Goal: Task Accomplishment & Management: Complete application form

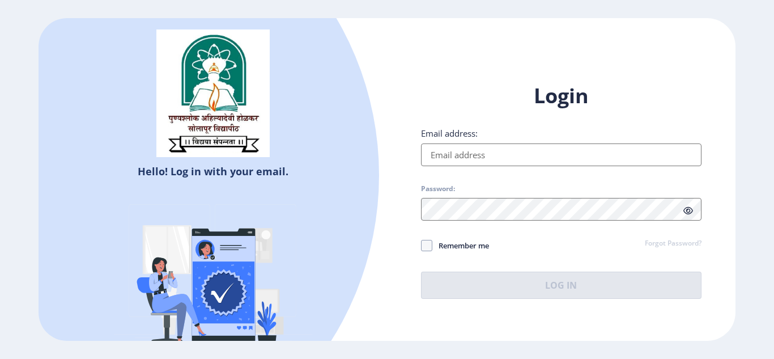
type input "[EMAIL_ADDRESS][DOMAIN_NAME]"
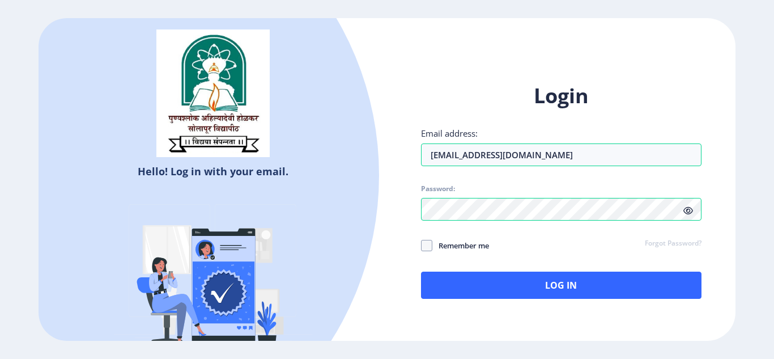
click at [684, 208] on icon at bounding box center [689, 210] width 10 height 9
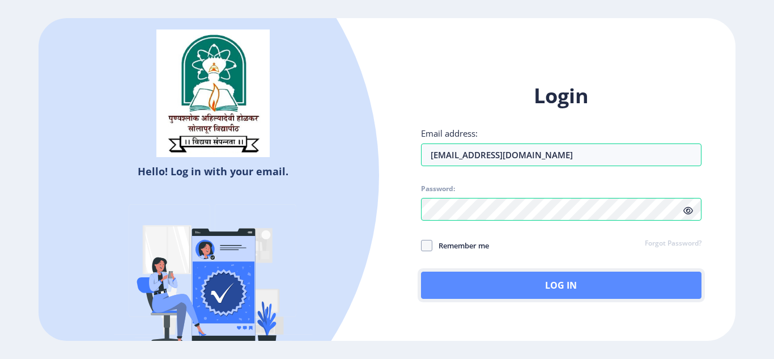
click at [473, 279] on button "Log In" at bounding box center [561, 285] width 281 height 27
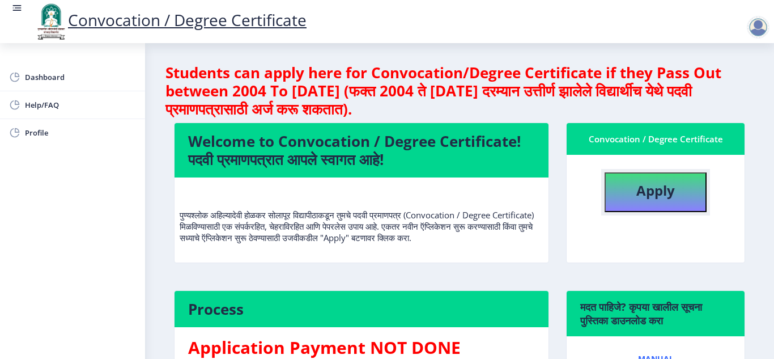
click at [687, 190] on button "Apply" at bounding box center [656, 192] width 102 height 40
select select
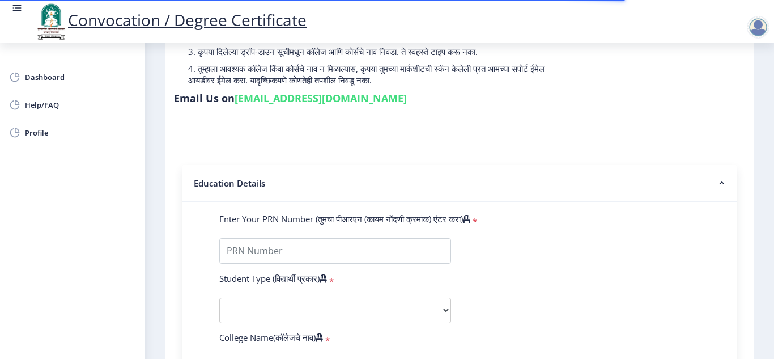
scroll to position [170, 0]
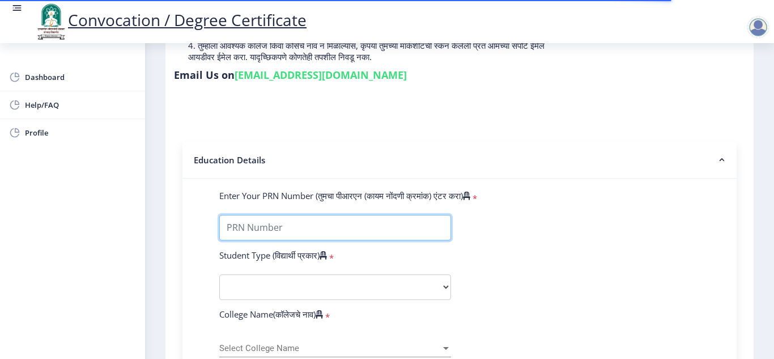
click at [248, 222] on input "Enter Your PRN Number (तुमचा पीआरएन (कायम नोंदणी क्रमांक) एंटर करा)" at bounding box center [335, 228] width 232 height 26
type input "2016032500214027"
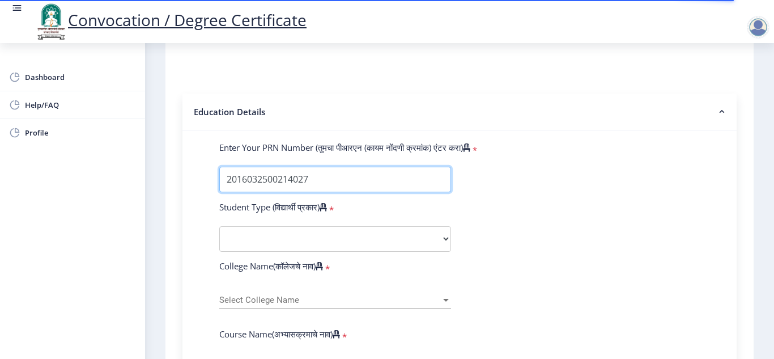
scroll to position [283, 0]
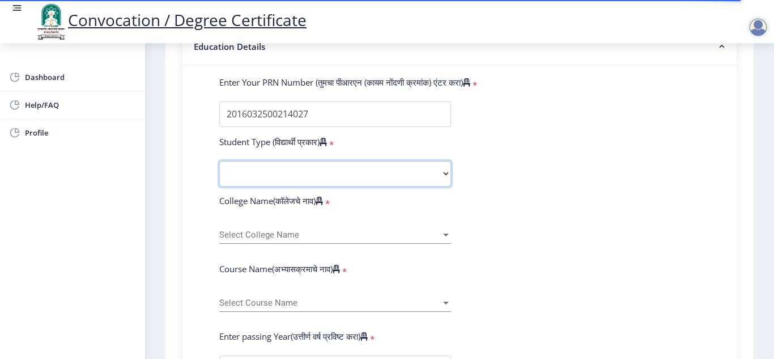
click at [252, 177] on select "Select Student Type Regular External" at bounding box center [335, 174] width 232 height 26
select select "Regular"
click at [219, 161] on select "Select Student Type Regular External" at bounding box center [335, 174] width 232 height 26
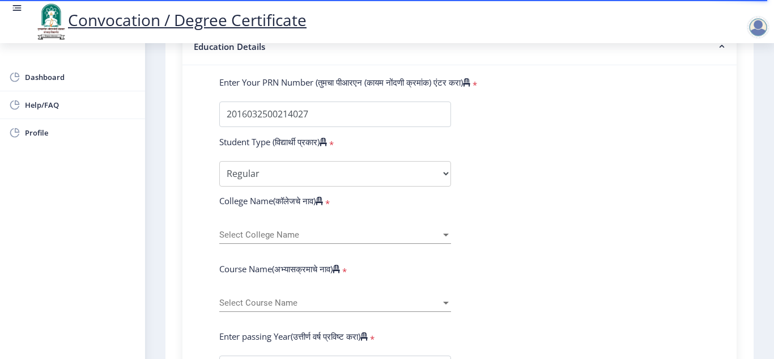
click at [257, 235] on span "Select College Name" at bounding box center [330, 235] width 222 height 10
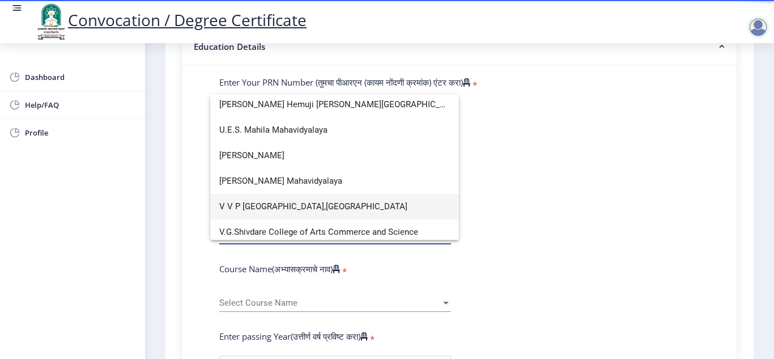
scroll to position [1621, 0]
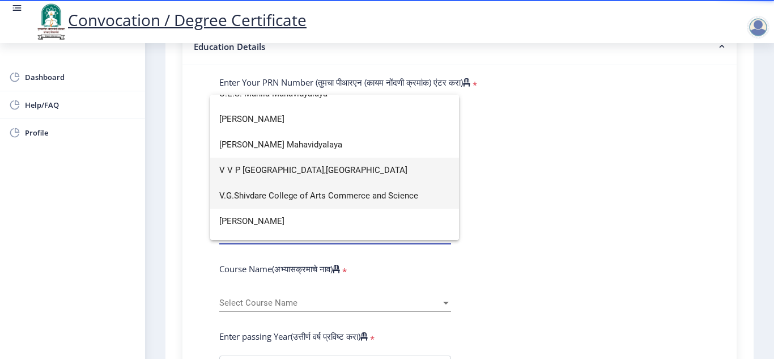
type input "v"
click at [232, 198] on span "V.G.Shivdare College of Arts Commerce and Science" at bounding box center [334, 196] width 231 height 26
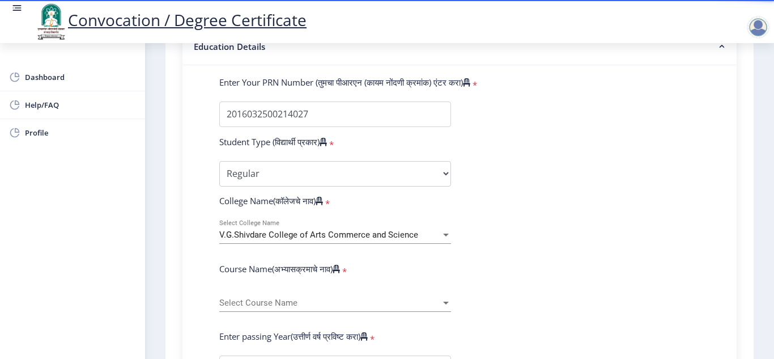
click at [236, 294] on div "Select Course Name Select Course Name" at bounding box center [335, 300] width 232 height 24
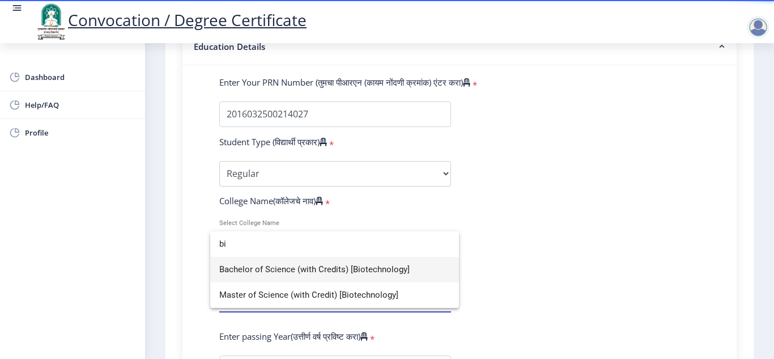
type input "bi"
click at [255, 270] on span "Bachelor of Science (with Credits) [Biotechnology]" at bounding box center [334, 270] width 231 height 26
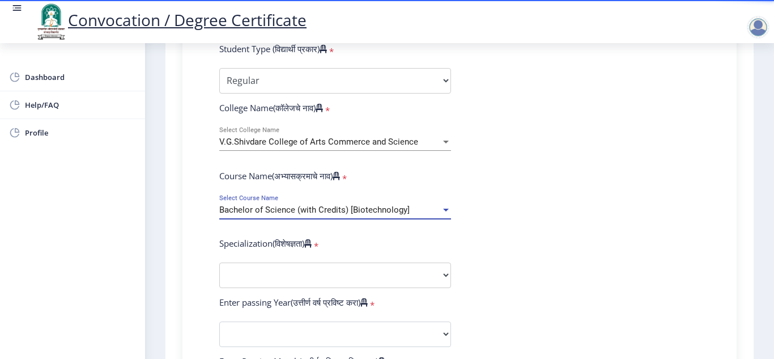
scroll to position [397, 0]
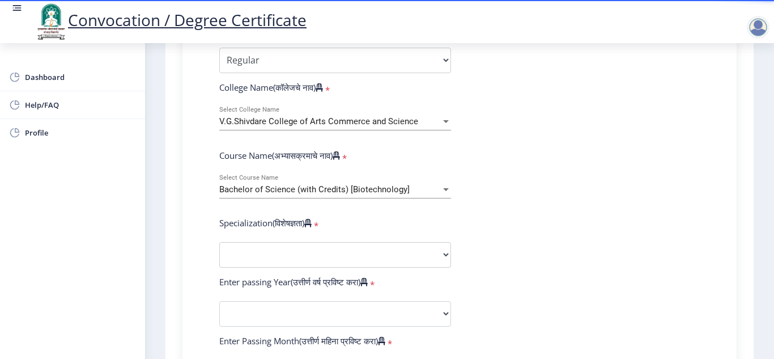
click at [235, 273] on form "Enter Your PRN Number (तुमचा पीआरएन (कायम नोंदणी क्रमांक) एंटर करा) * Student T…" at bounding box center [460, 293] width 498 height 660
click at [235, 260] on select "Specialization Botany Chemistry Computer Science Electronics Geology Mathematic…" at bounding box center [335, 255] width 232 height 26
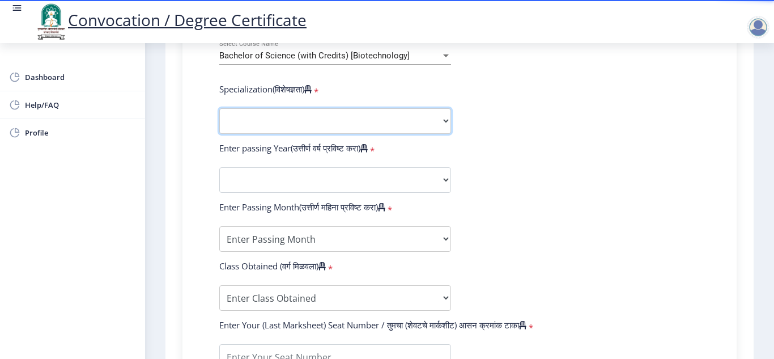
scroll to position [510, 0]
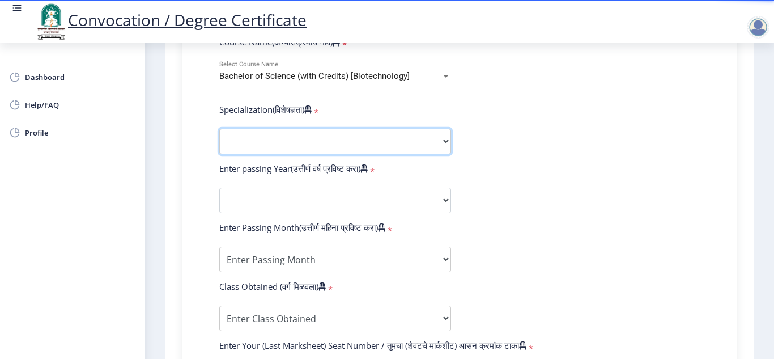
click at [271, 143] on select "Specialization Botany Chemistry Computer Science Electronics Geology Mathematic…" at bounding box center [335, 142] width 232 height 26
select select "Botany"
click at [580, 168] on form "Enter Your PRN Number (तुमचा पीआरएन (कायम नोंदणी क्रमांक) एंटर करा) * Student T…" at bounding box center [460, 180] width 498 height 660
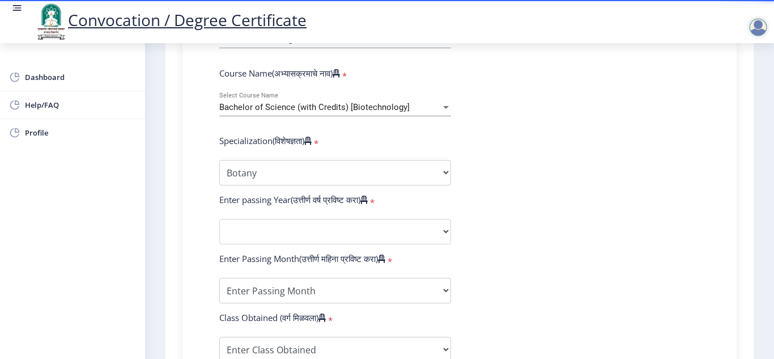
scroll to position [454, 0]
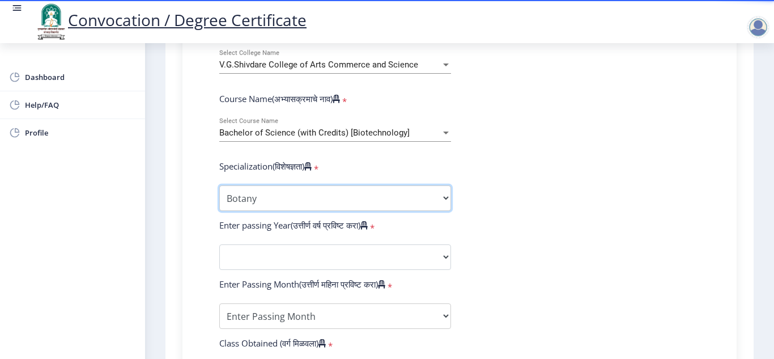
click at [268, 204] on select "Specialization Botany Chemistry Computer Science Electronics Geology Mathematic…" at bounding box center [335, 198] width 232 height 26
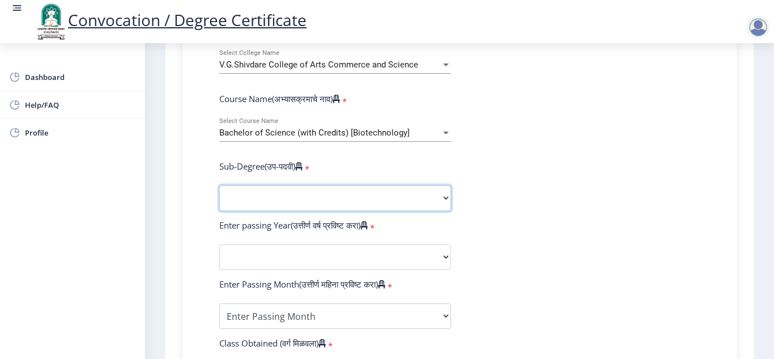
click at [279, 191] on select "Sub-Degree Biotechnology Entire Computer Science Entrepreneurship Other" at bounding box center [335, 198] width 232 height 26
click at [507, 217] on form "Enter Your PRN Number (तुमचा पीआरएन (कायम नोंदणी क्रमांक) एंटर करा) * Student T…" at bounding box center [460, 236] width 498 height 660
click at [268, 194] on select "Sub-Degree Biotechnology Entire Computer Science Entrepreneurship Other" at bounding box center [335, 198] width 232 height 26
click at [446, 132] on div at bounding box center [446, 133] width 6 height 3
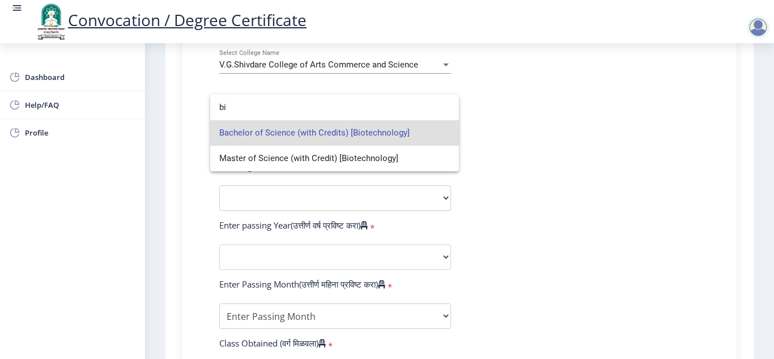
click at [528, 135] on div at bounding box center [387, 179] width 774 height 359
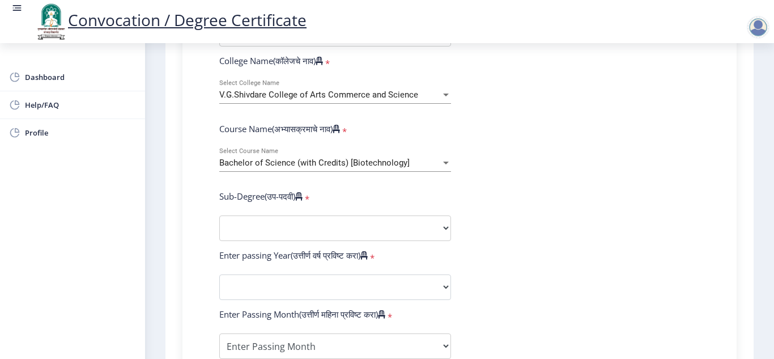
scroll to position [397, 0]
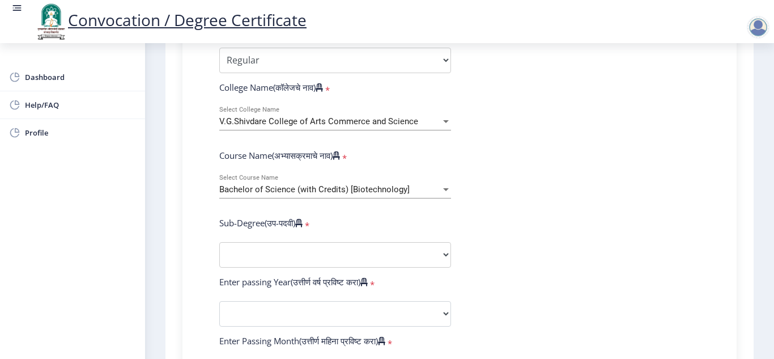
click at [290, 187] on span "Bachelor of Science (with Credits) [Biotechnology]" at bounding box center [314, 189] width 190 height 10
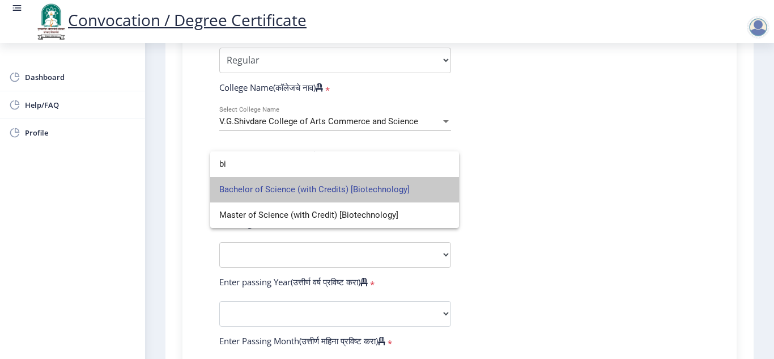
click at [290, 187] on span "Bachelor of Science (with Credits) [Biotechnology]" at bounding box center [334, 190] width 231 height 26
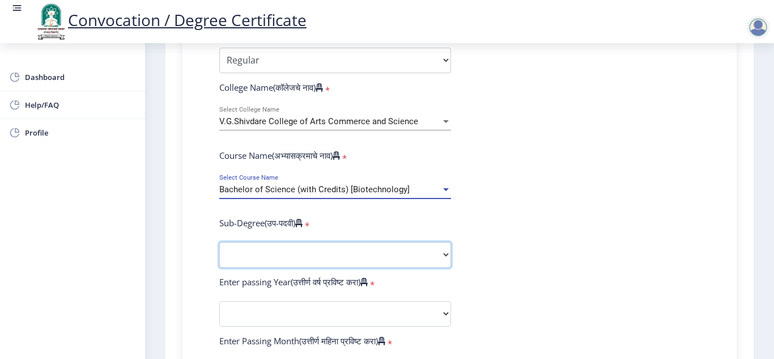
click at [251, 251] on select "Sub-Degree Biotechnology Entire Computer Science Entrepreneurship Other" at bounding box center [335, 255] width 232 height 26
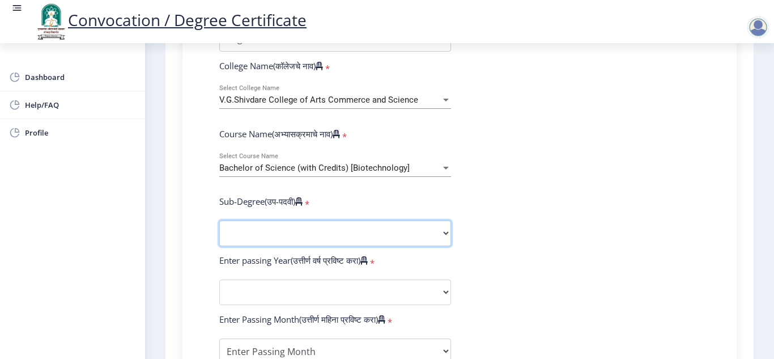
scroll to position [454, 0]
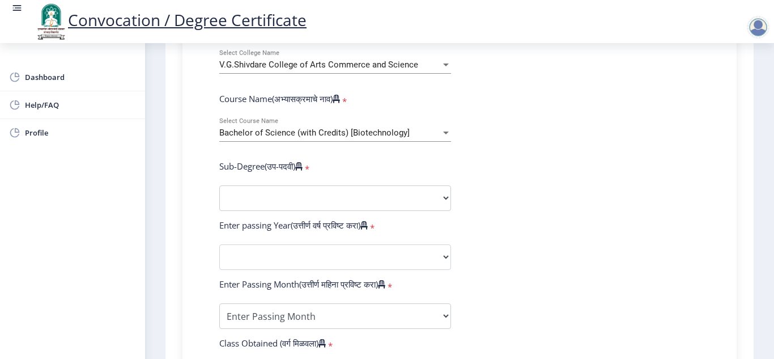
click at [445, 127] on div "Bachelor of Science (with Credits) [Biotechnology] Select Course Name" at bounding box center [335, 130] width 232 height 24
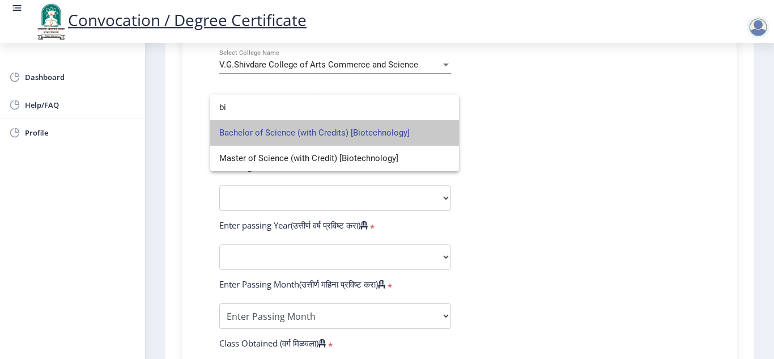
click at [445, 127] on span "Bachelor of Science (with Credits) [Biotechnology]" at bounding box center [334, 133] width 231 height 26
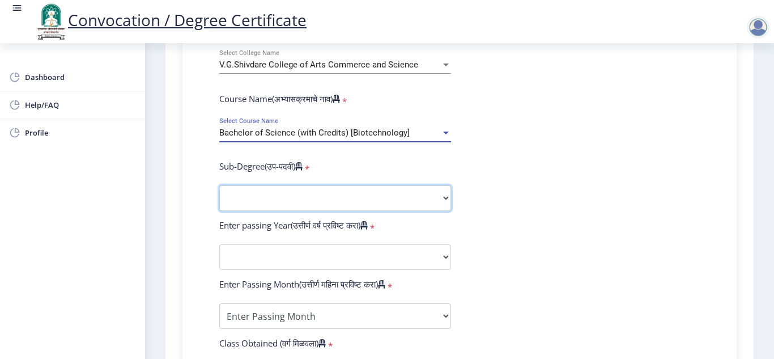
click at [443, 201] on select "Sub-Degree Biotechnology Entire Computer Science Entrepreneurship Other" at bounding box center [335, 198] width 232 height 26
select select "Biotechnology"
click at [219, 185] on select "Sub-Degree Biotechnology Entire Computer Science Entrepreneurship Other" at bounding box center [335, 198] width 232 height 26
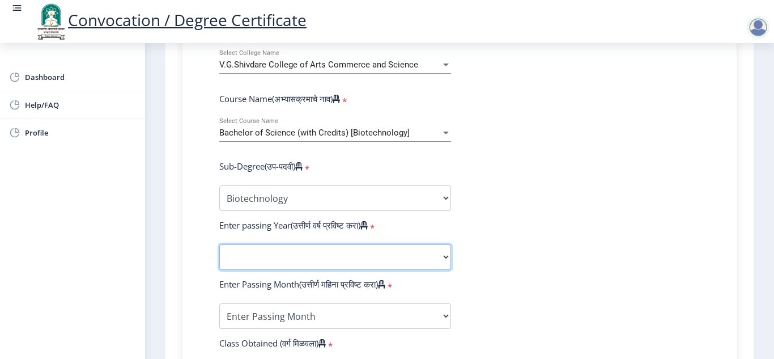
click at [269, 261] on select "2025 2024 2023 2022 2021 2020 2019 2018 2017 2016 2015 2014 2013 2012 2011 2010…" at bounding box center [335, 257] width 232 height 26
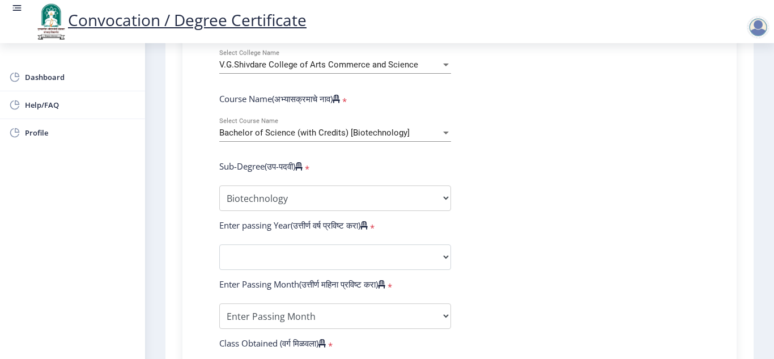
click at [526, 137] on form "Enter Your PRN Number (तुमचा पीआरएन (कायम नोंदणी क्रमांक) एंटर करा) * Student T…" at bounding box center [460, 236] width 498 height 660
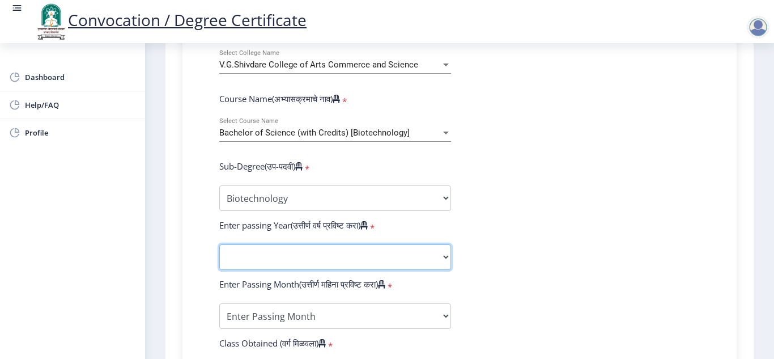
click at [244, 259] on select "2025 2024 2023 2022 2021 2020 2019 2018 2017 2016 2015 2014 2013 2012 2011 2010…" at bounding box center [335, 257] width 232 height 26
select select "2019"
click at [219, 244] on select "2025 2024 2023 2022 2021 2020 2019 2018 2017 2016 2015 2014 2013 2012 2011 2010…" at bounding box center [335, 257] width 232 height 26
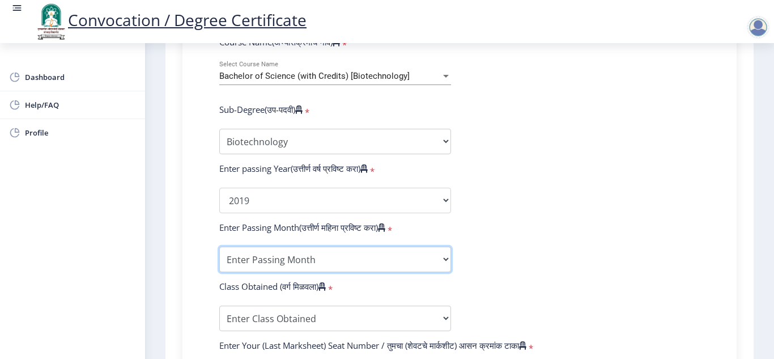
click at [259, 253] on select "Enter Passing Month March April May October November December" at bounding box center [335, 260] width 232 height 26
select select "March"
click at [219, 247] on select "Enter Passing Month March April May October November December" at bounding box center [335, 260] width 232 height 26
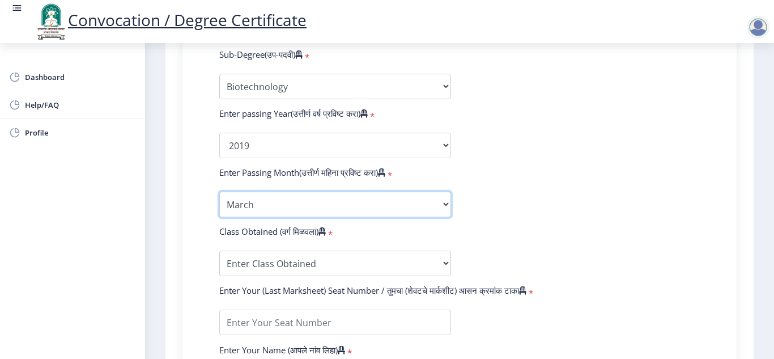
scroll to position [624, 0]
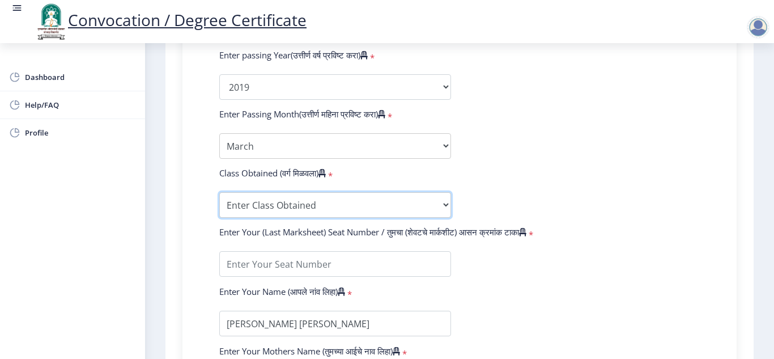
click at [264, 200] on select "Enter Class Obtained FIRST CLASS WITH DISTINCTION FIRST CLASS HIGHER SECOND CLA…" at bounding box center [335, 205] width 232 height 26
select select "Grade A"
click at [219, 192] on select "Enter Class Obtained FIRST CLASS WITH DISTINCTION FIRST CLASS HIGHER SECOND CLA…" at bounding box center [335, 205] width 232 height 26
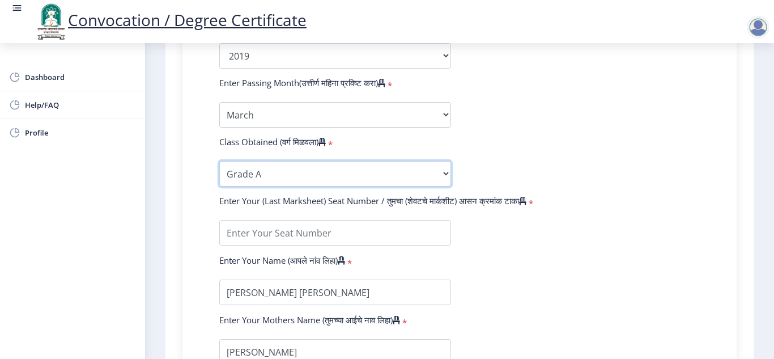
scroll to position [680, 0]
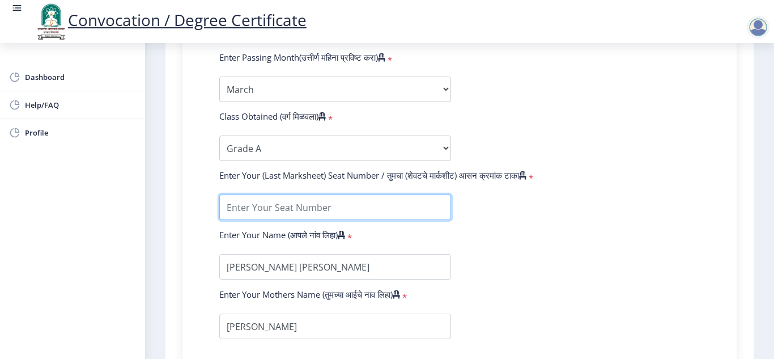
click at [290, 207] on input "textarea" at bounding box center [335, 207] width 232 height 26
type input "825763"
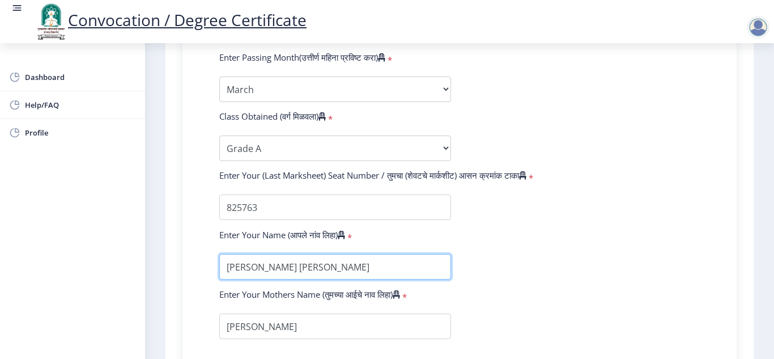
click at [279, 272] on input "textarea" at bounding box center [335, 267] width 232 height 26
click at [346, 272] on input "textarea" at bounding box center [335, 267] width 232 height 26
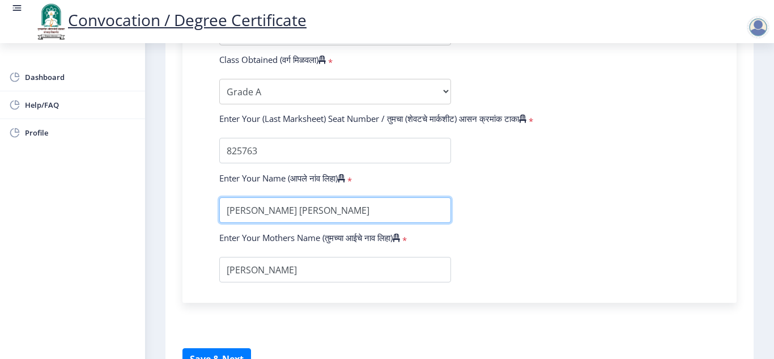
type input "[PERSON_NAME] [PERSON_NAME]"
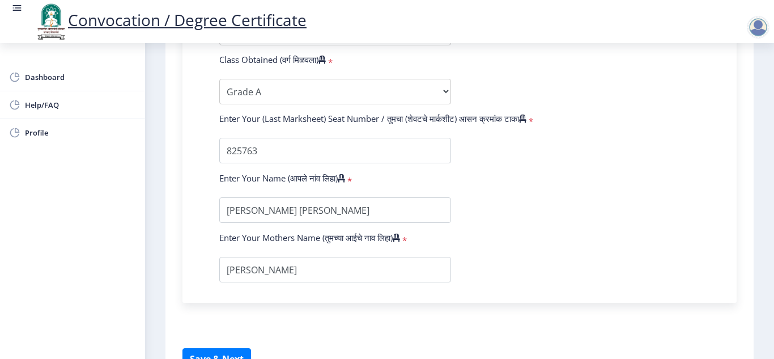
click at [218, 268] on div at bounding box center [335, 270] width 249 height 26
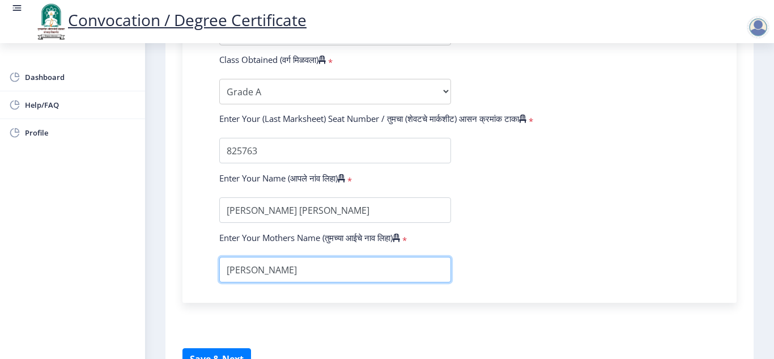
drag, startPoint x: 260, startPoint y: 269, endPoint x: 273, endPoint y: 272, distance: 13.8
click at [260, 269] on input "textarea" at bounding box center [335, 270] width 232 height 26
click at [280, 273] on input "textarea" at bounding box center [335, 270] width 232 height 26
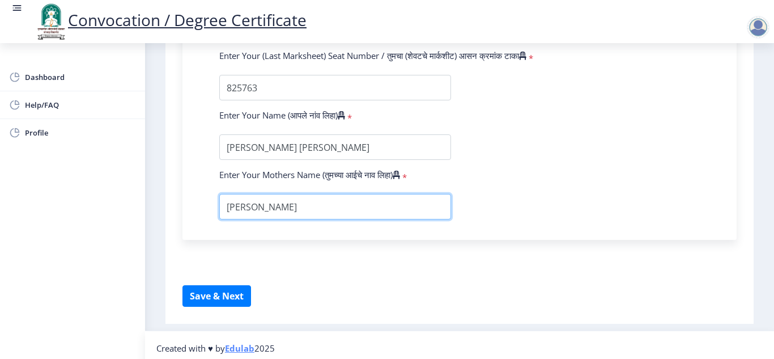
scroll to position [806, 0]
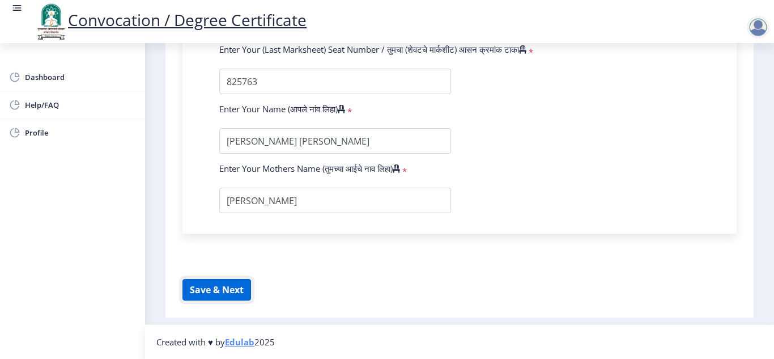
click at [201, 293] on button "Save & Next" at bounding box center [217, 290] width 69 height 22
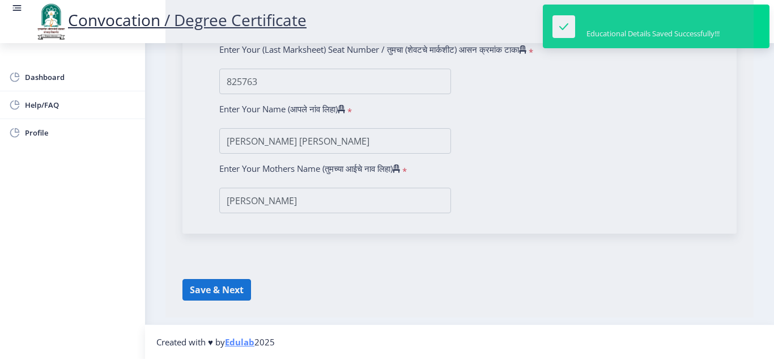
select select
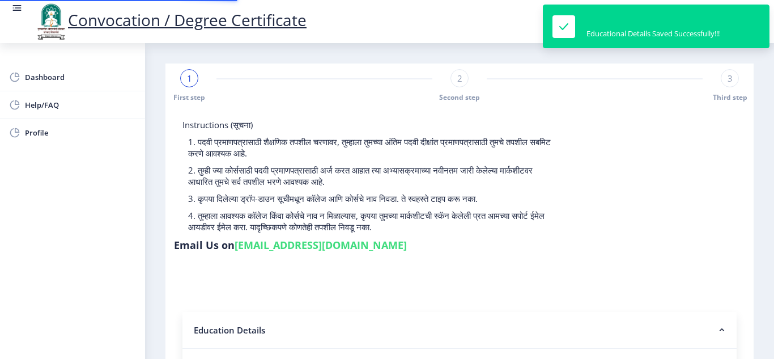
type input "2016032500214027"
select select "Regular"
select select "2019"
select select "March"
select select "Grade A"
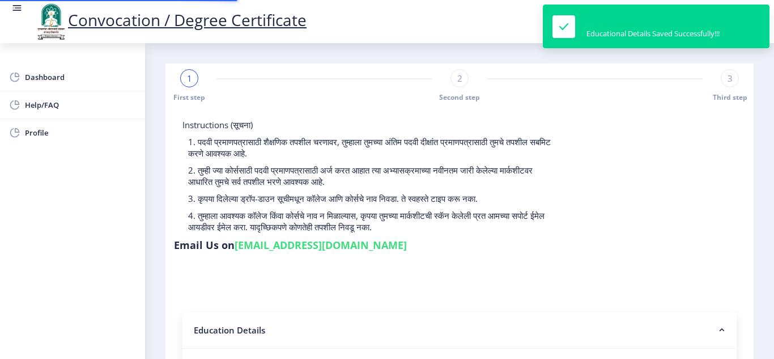
type input "825763"
type input "[PERSON_NAME] [PERSON_NAME]"
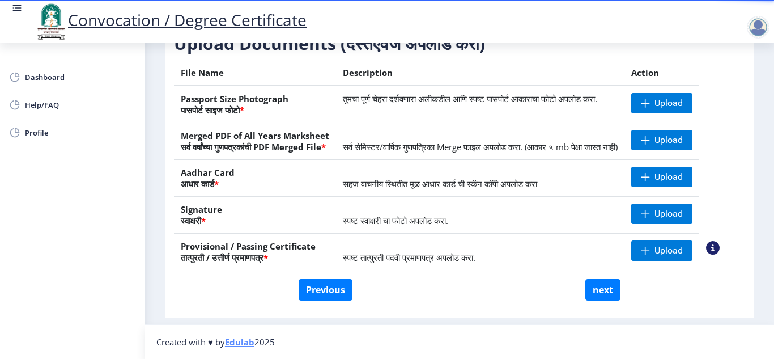
scroll to position [214, 0]
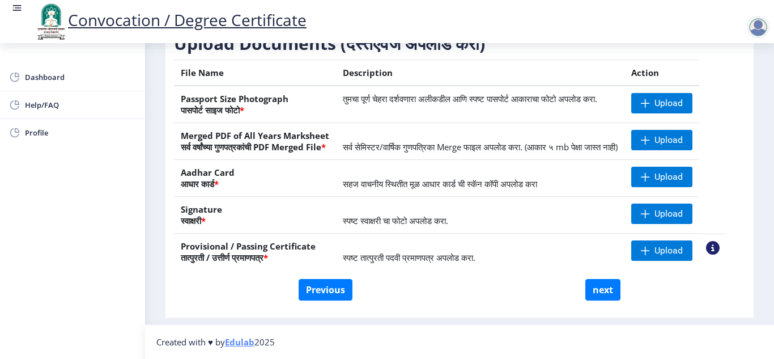
click at [761, 264] on nb-layout-column "First step 2 Second step 3 Third step Instructions (सूचना) 1. कृपया लक्षात घ्या…" at bounding box center [459, 88] width 629 height 472
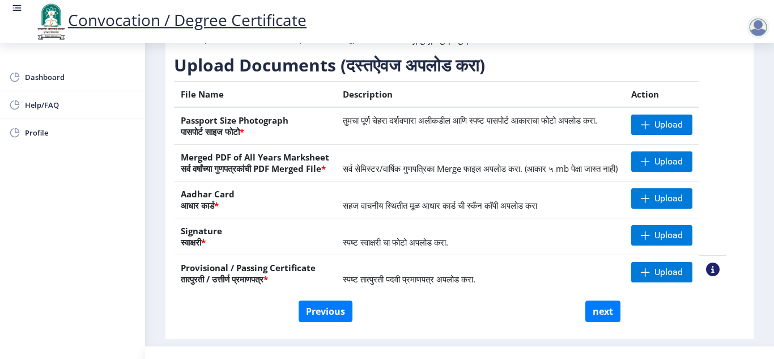
scroll to position [168, 0]
